Goal: Transaction & Acquisition: Purchase product/service

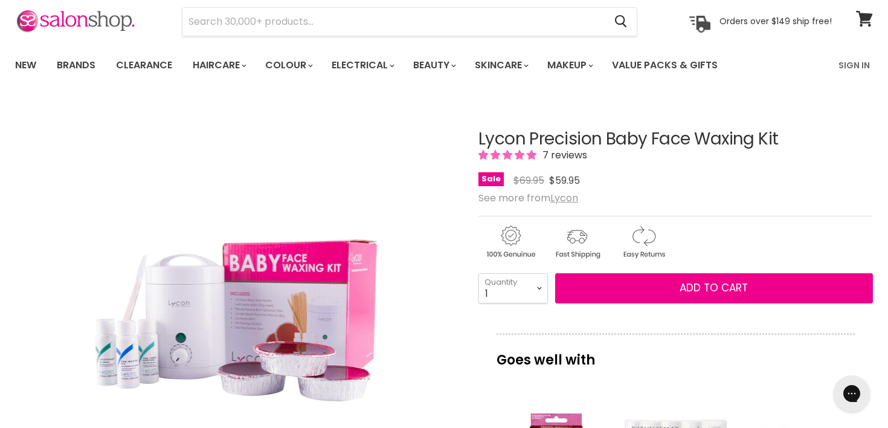
scroll to position [45, 0]
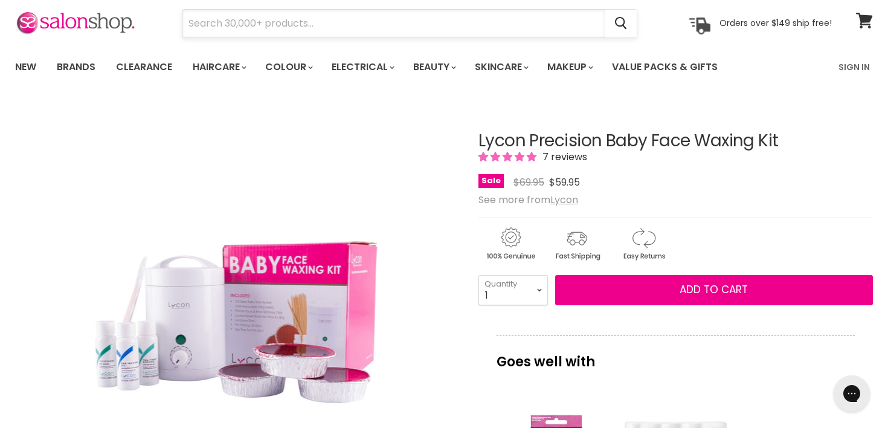
click at [248, 25] on input "Search" at bounding box center [393, 24] width 422 height 28
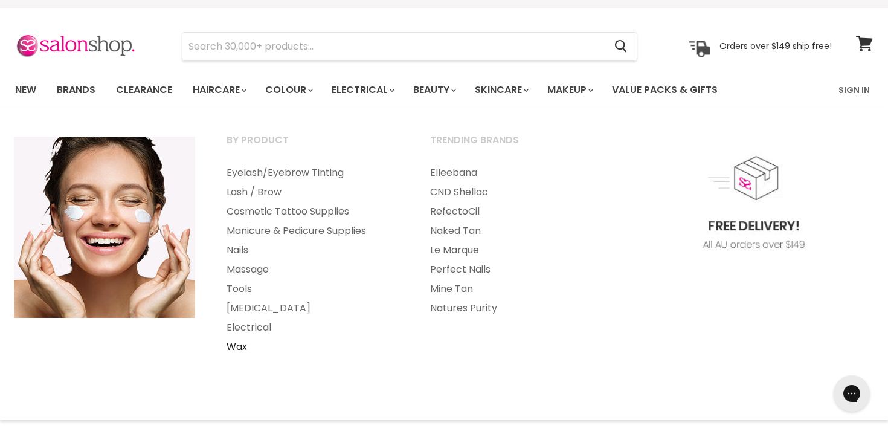
click at [243, 349] on link "Wax" at bounding box center [311, 346] width 201 height 19
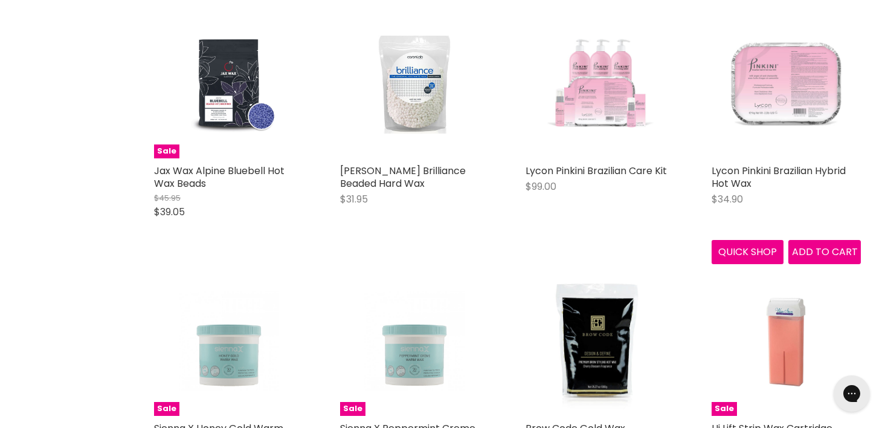
scroll to position [2877, 0]
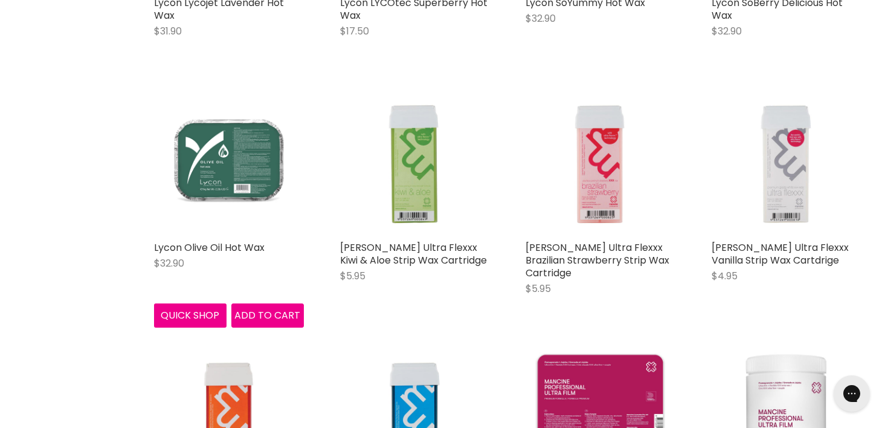
scroll to position [5051, 0]
